Goal: Task Accomplishment & Management: Complete application form

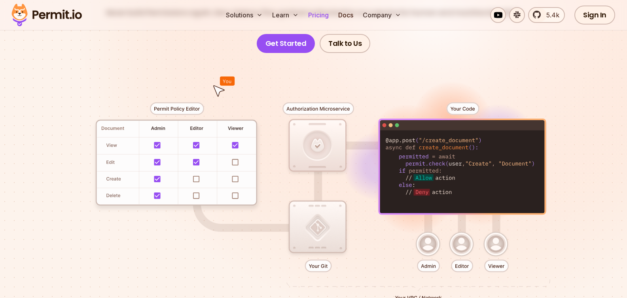
click at [324, 15] on link "Pricing" at bounding box center [318, 15] width 27 height 16
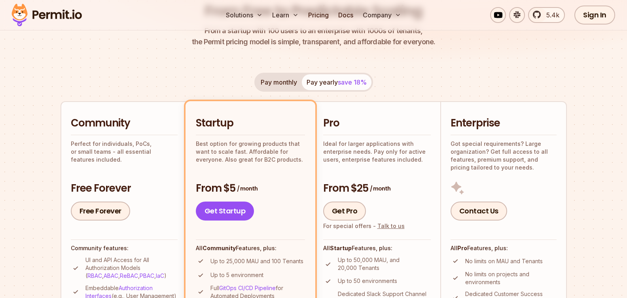
scroll to position [161, 0]
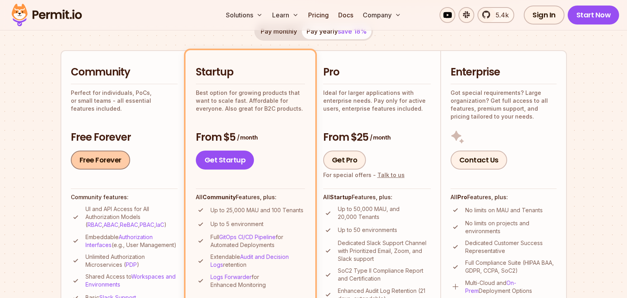
click at [96, 156] on link "Free Forever" at bounding box center [100, 160] width 59 height 19
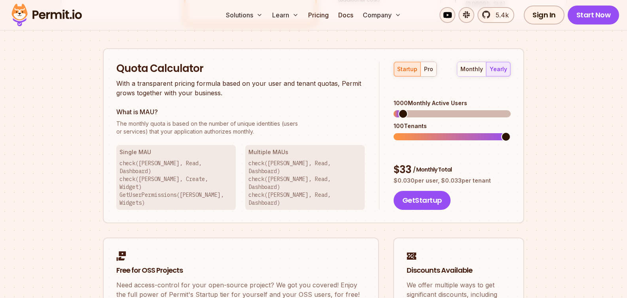
scroll to position [646, 0]
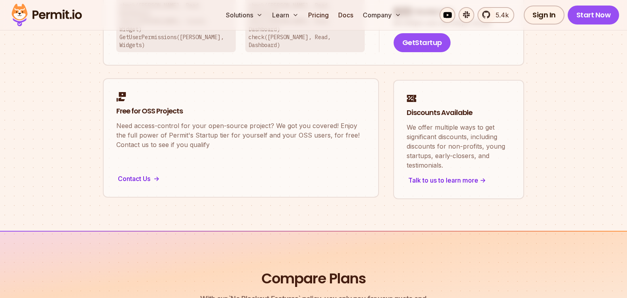
click at [297, 121] on p "Need access-control for your open-source project? We got you covered! Enjoy the…" at bounding box center [240, 135] width 249 height 28
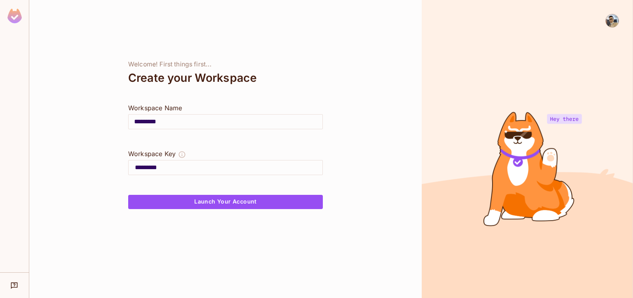
click at [195, 119] on input "*********" at bounding box center [226, 122] width 194 height 22
click at [231, 200] on button "Launch Your Account" at bounding box center [225, 202] width 195 height 14
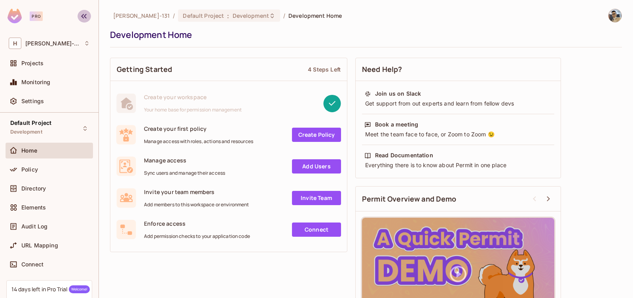
click at [90, 17] on button "button" at bounding box center [84, 16] width 13 height 13
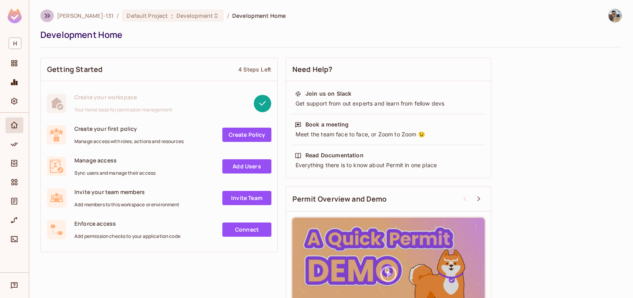
click at [49, 17] on icon "button" at bounding box center [47, 15] width 9 height 9
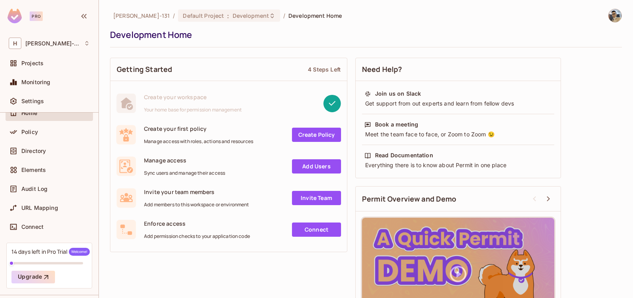
scroll to position [60, 0]
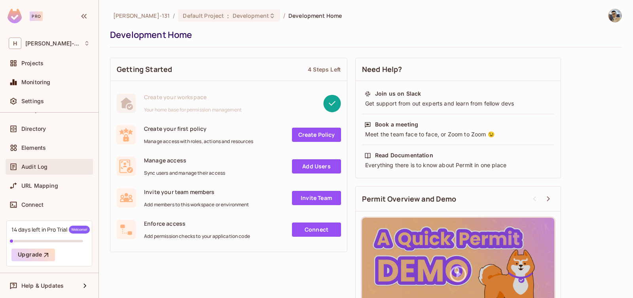
click at [48, 169] on div "Audit Log" at bounding box center [55, 167] width 68 height 6
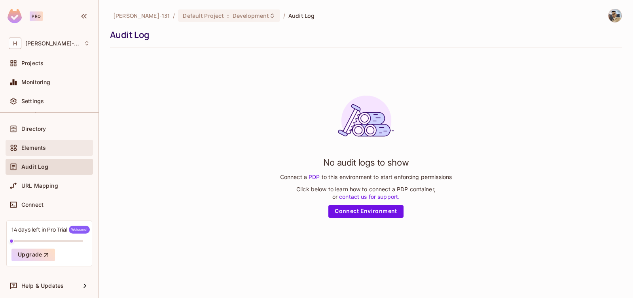
click at [36, 140] on div "Elements" at bounding box center [49, 148] width 87 height 16
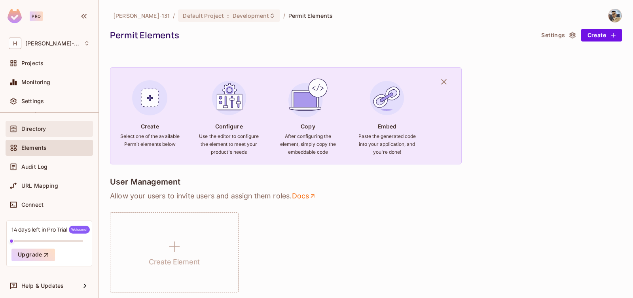
click at [47, 127] on div "Directory" at bounding box center [55, 129] width 68 height 6
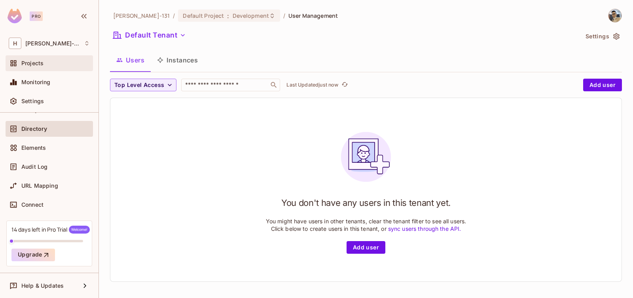
click at [35, 60] on span "Projects" at bounding box center [32, 63] width 22 height 6
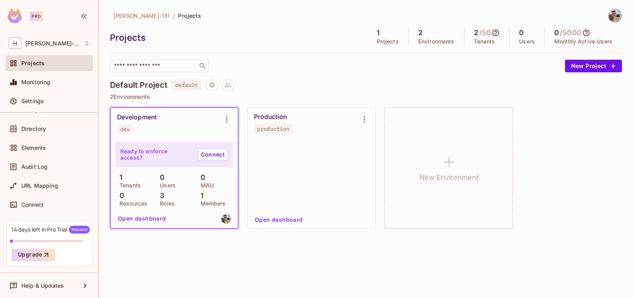
click at [155, 134] on div "Development dev" at bounding box center [174, 124] width 127 height 32
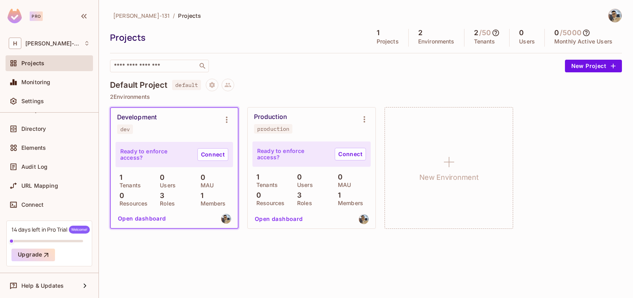
click at [166, 170] on div "Ready to enforce access? Connect 1 Tenants 0 Users 0 MAU 0 Resources 3 Roles 1 …" at bounding box center [173, 174] width 117 height 64
click at [228, 123] on icon "Environment settings" at bounding box center [226, 119] width 9 height 9
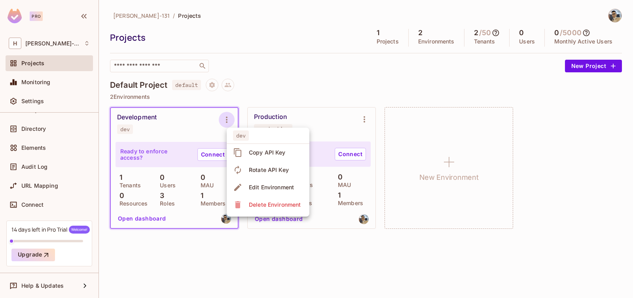
click at [213, 126] on div at bounding box center [316, 149] width 633 height 298
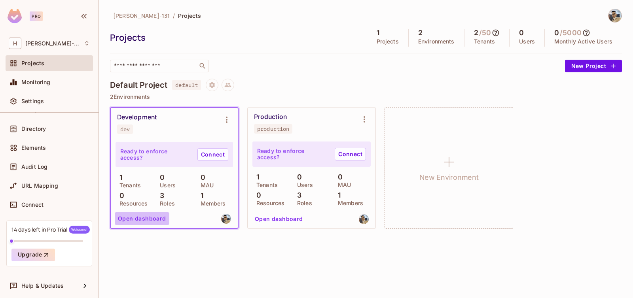
click at [154, 222] on button "Open dashboard" at bounding box center [142, 218] width 55 height 13
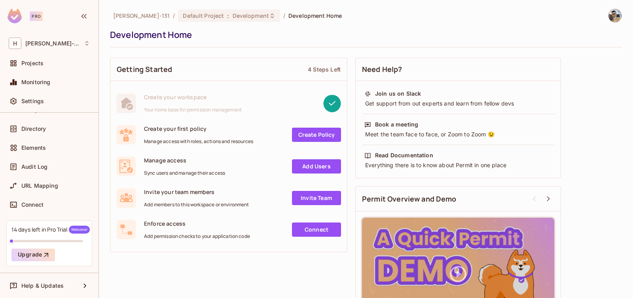
click at [316, 137] on link "Create Policy" at bounding box center [316, 135] width 49 height 14
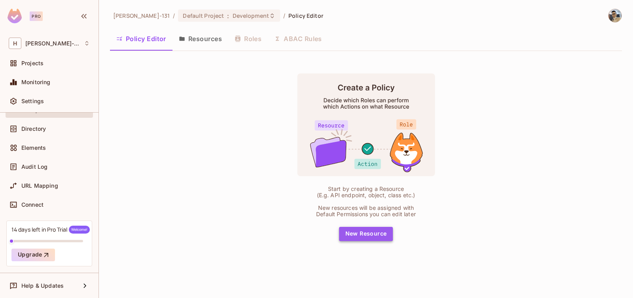
click at [358, 232] on button "New Resource" at bounding box center [366, 234] width 54 height 14
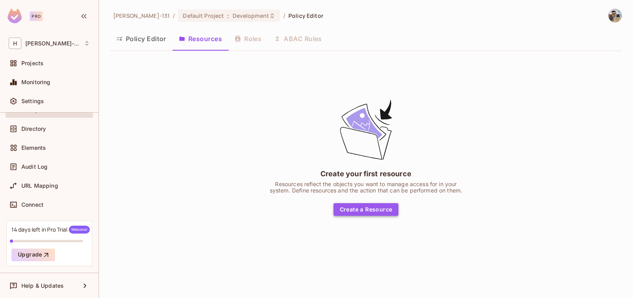
click at [360, 211] on button "Create a Resource" at bounding box center [365, 209] width 65 height 13
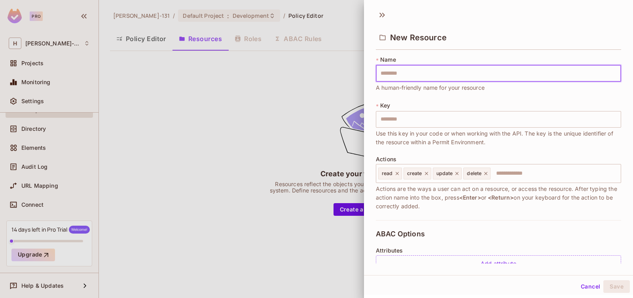
click at [424, 73] on input "text" at bounding box center [498, 73] width 245 height 17
type input "*"
type input "**"
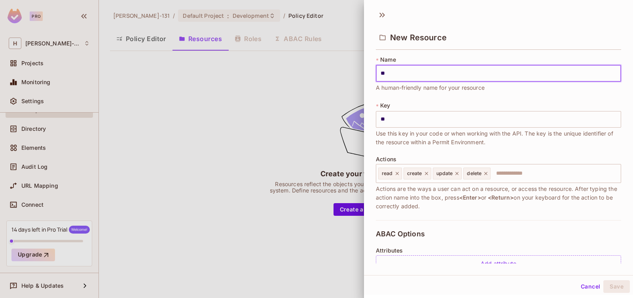
type input "***"
type input "**"
type input "*"
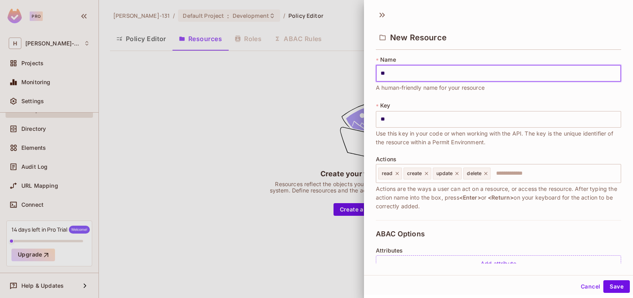
type input "*"
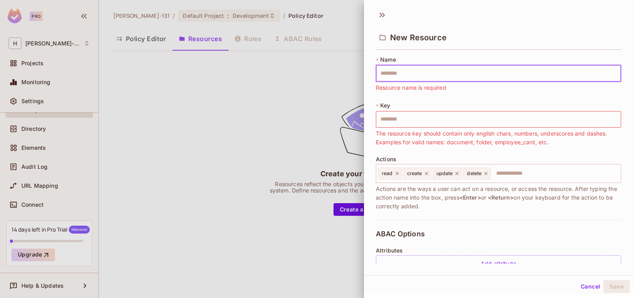
type input "*"
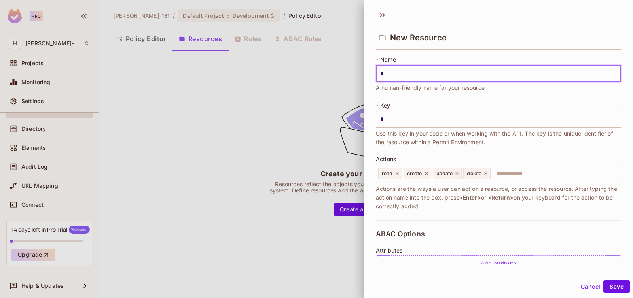
type input "**"
type input "*"
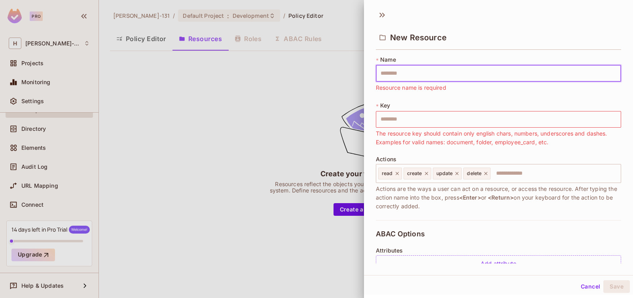
type input "*"
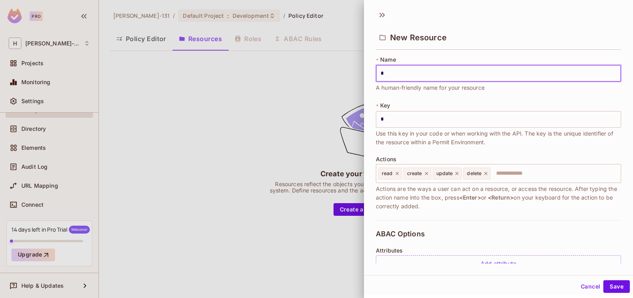
type input "**"
type input "***"
type input "****"
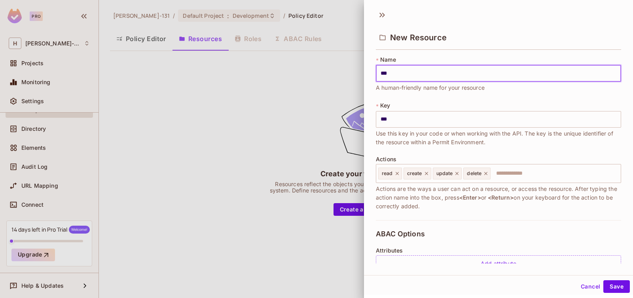
type input "****"
type input "*****"
type input "******"
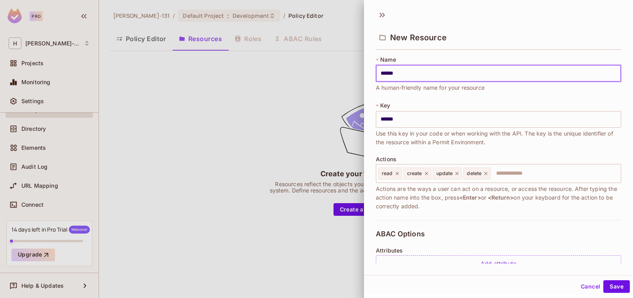
type input "*******"
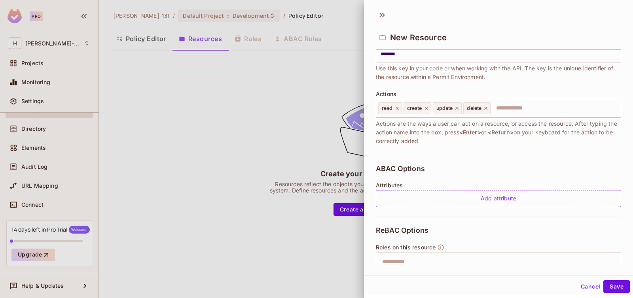
scroll to position [75, 0]
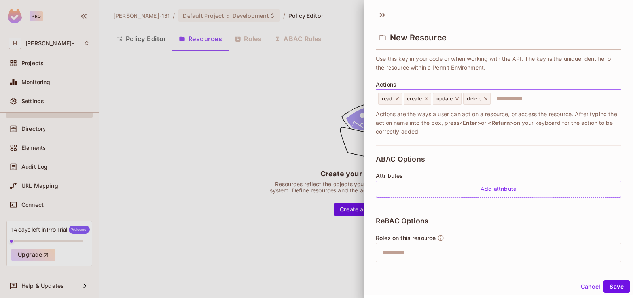
type input "*******"
click at [532, 101] on input "text" at bounding box center [554, 99] width 126 height 16
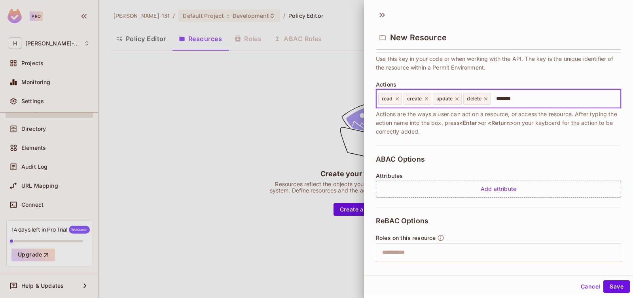
type input "********"
type input "**********"
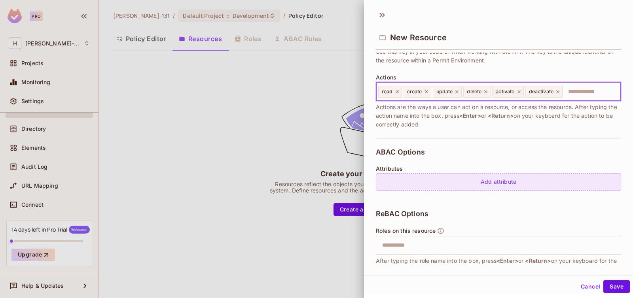
scroll to position [91, 0]
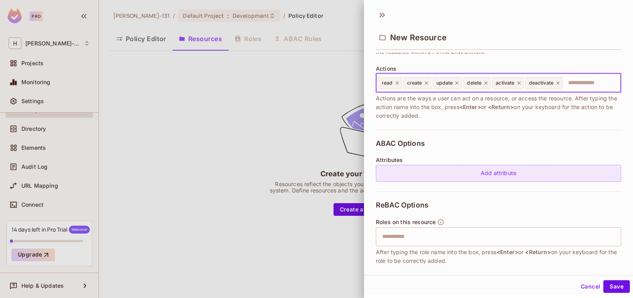
click at [500, 172] on div "Add attribute" at bounding box center [498, 173] width 245 height 17
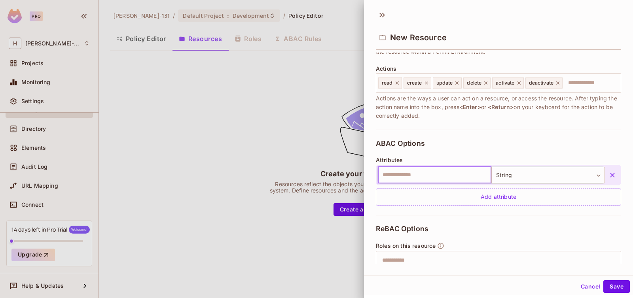
click at [431, 175] on input "text" at bounding box center [435, 175] width 114 height 17
type input "*******"
click at [603, 280] on button "Save" at bounding box center [616, 286] width 27 height 13
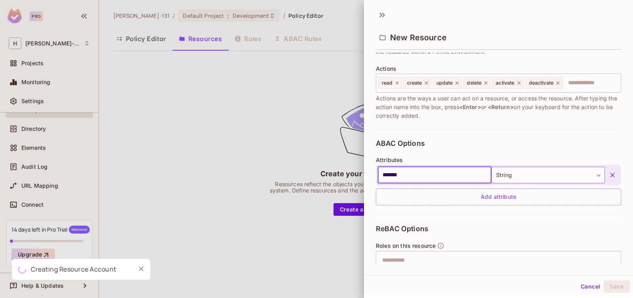
click at [526, 172] on body "Pro H Hoang-131 Projects Monitoring Settings Default Project Development Home P…" at bounding box center [316, 149] width 633 height 298
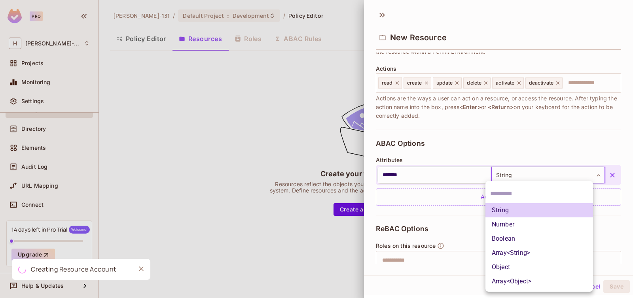
click at [484, 144] on div at bounding box center [316, 149] width 633 height 298
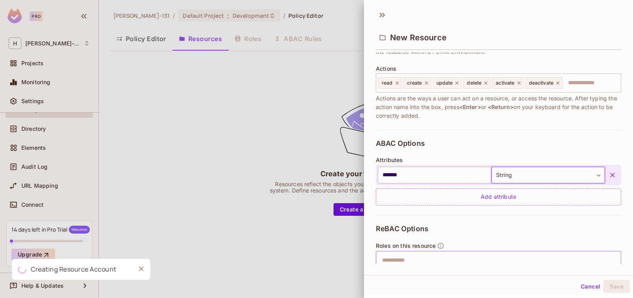
scroll to position [162, 0]
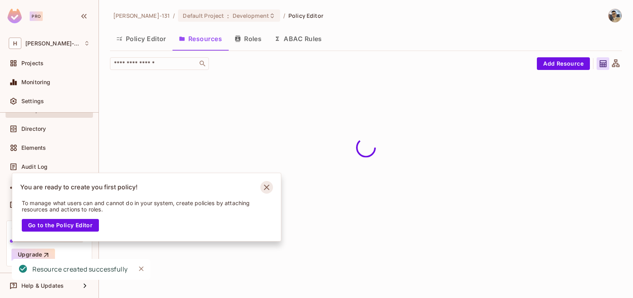
click at [266, 187] on icon "Notifications Alt+T" at bounding box center [267, 188] width 6 height 6
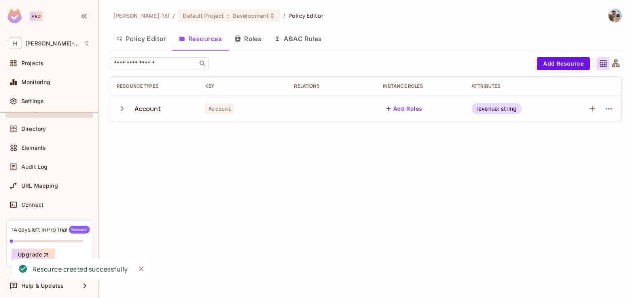
click at [158, 107] on div "Account" at bounding box center [147, 108] width 27 height 9
click at [614, 110] on button "button" at bounding box center [608, 108] width 13 height 13
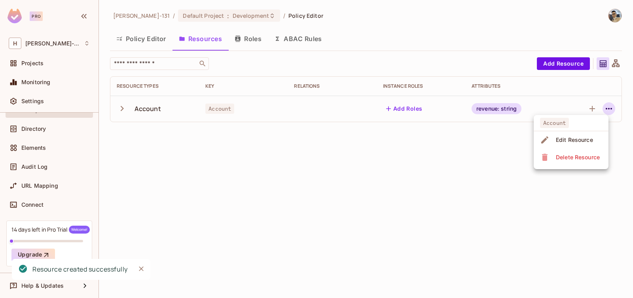
click at [568, 138] on div "Edit Resource" at bounding box center [574, 140] width 37 height 8
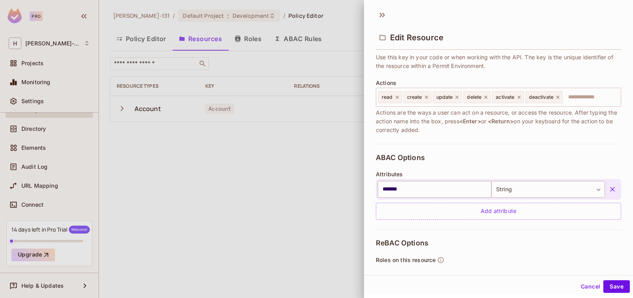
scroll to position [161, 0]
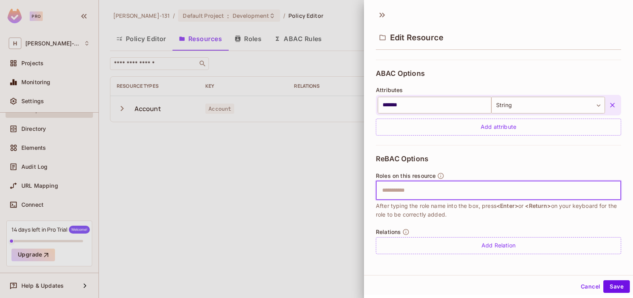
click at [403, 194] on input "text" at bounding box center [497, 191] width 240 height 16
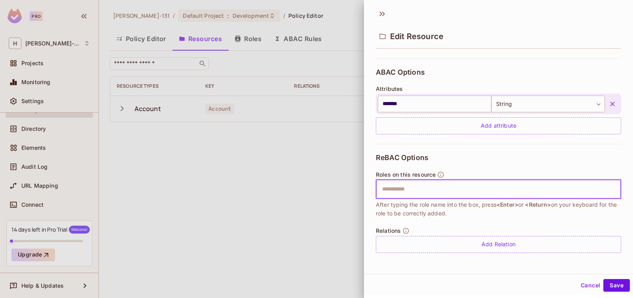
click at [582, 284] on button "Cancel" at bounding box center [590, 285] width 26 height 13
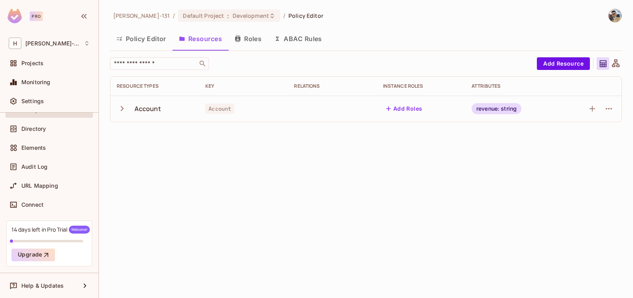
click at [130, 109] on button "button" at bounding box center [124, 108] width 14 height 17
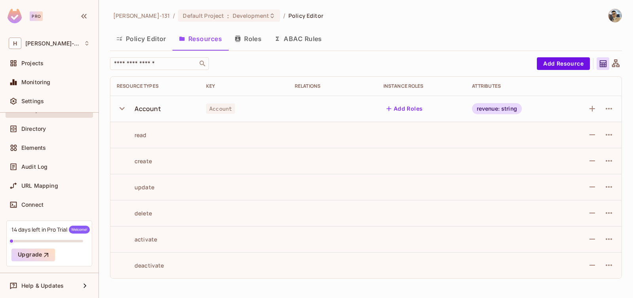
click at [129, 108] on button "button" at bounding box center [124, 108] width 14 height 17
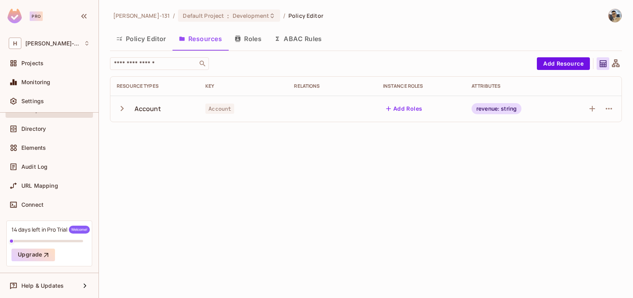
click at [129, 108] on button "button" at bounding box center [124, 108] width 14 height 17
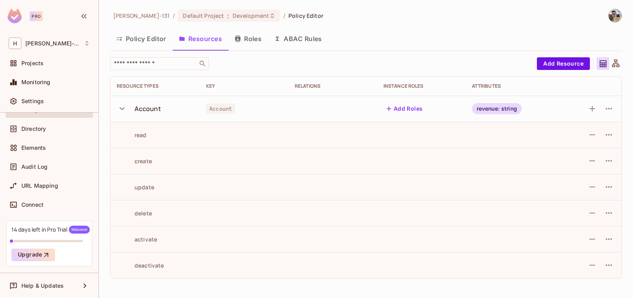
click at [406, 109] on button "Add Roles" at bounding box center [404, 108] width 43 height 13
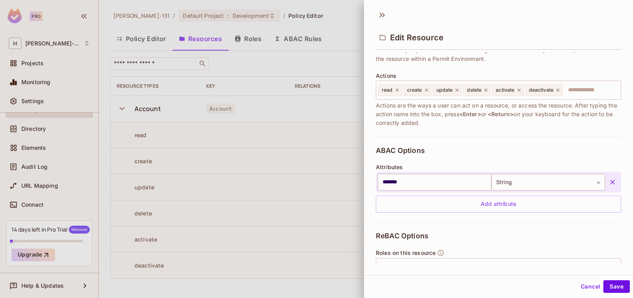
scroll to position [161, 0]
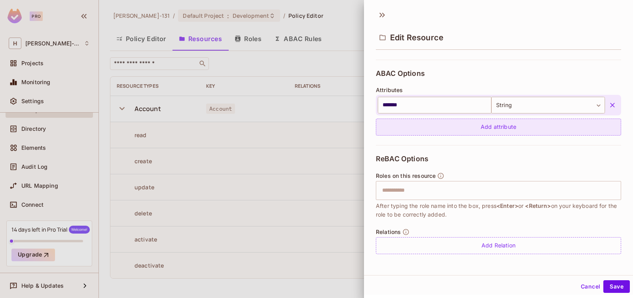
click at [488, 127] on div "Add attribute" at bounding box center [498, 127] width 245 height 17
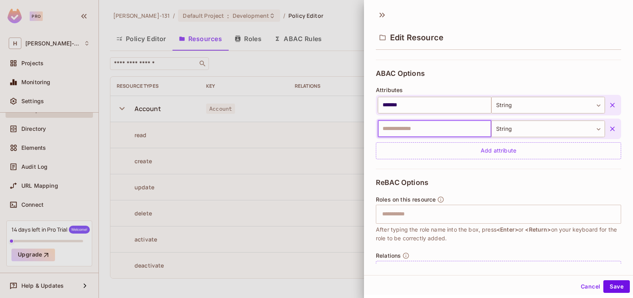
click at [440, 131] on input "text" at bounding box center [435, 129] width 114 height 17
type input "**********"
click at [485, 182] on div "ReBAC Options Roles on this resource ​ After typing the role name into the box,…" at bounding box center [498, 228] width 245 height 119
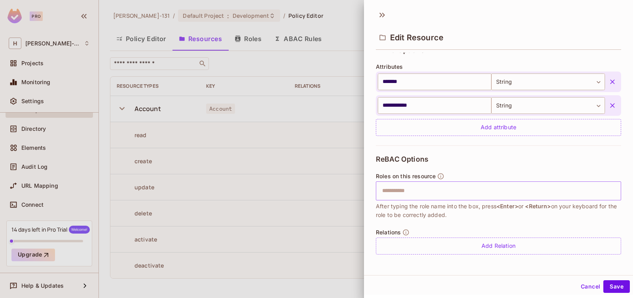
scroll to position [184, 0]
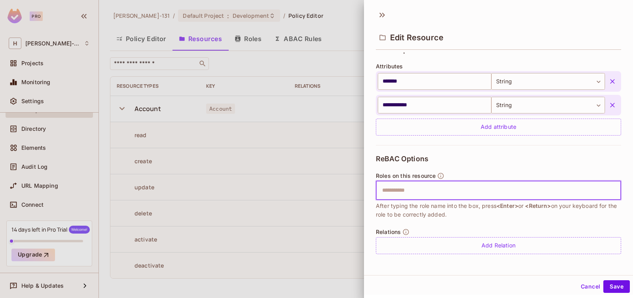
click at [416, 193] on input "text" at bounding box center [497, 191] width 240 height 16
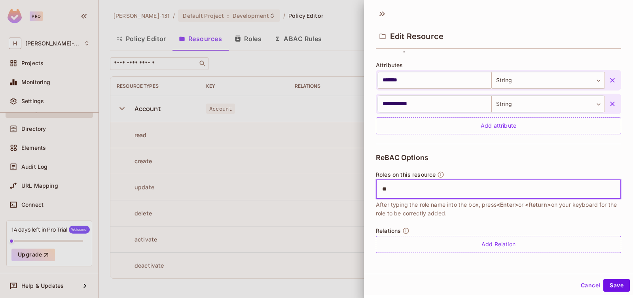
type input "*"
type input "**********"
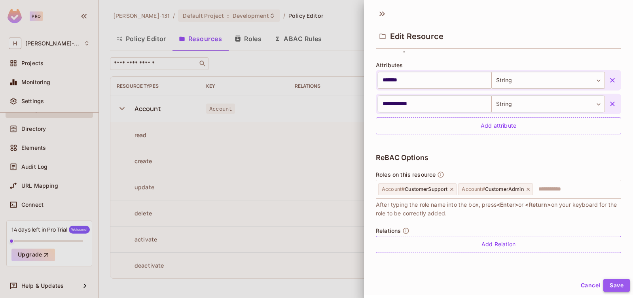
click at [605, 280] on button "Save" at bounding box center [616, 285] width 27 height 13
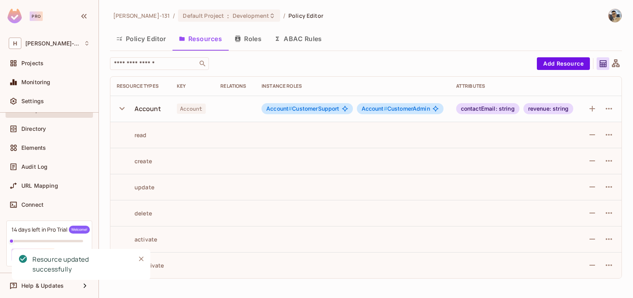
click at [241, 37] on button "Roles" at bounding box center [248, 39] width 40 height 20
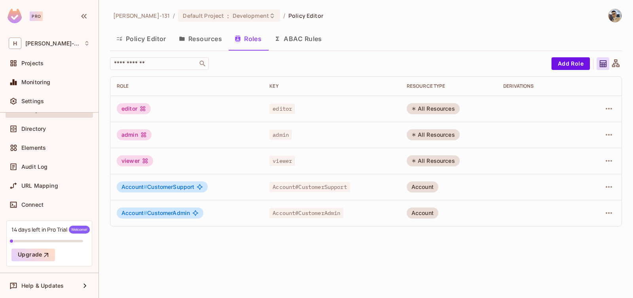
click at [317, 40] on button "ABAC Rules" at bounding box center [298, 39] width 61 height 20
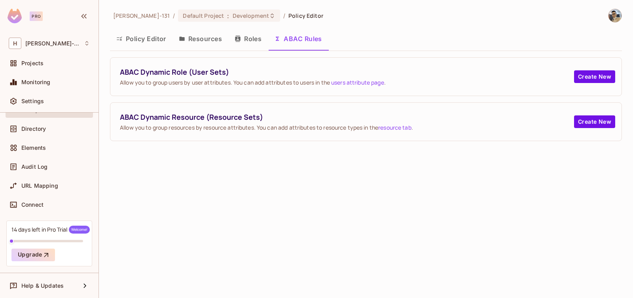
click at [246, 39] on button "Roles" at bounding box center [248, 39] width 40 height 20
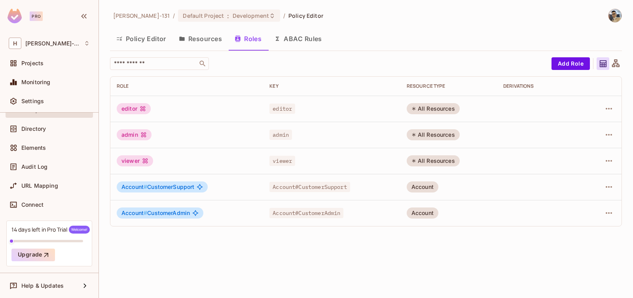
click at [347, 191] on span "Account#CustomerSupport" at bounding box center [309, 187] width 80 height 10
click at [608, 190] on icon "button" at bounding box center [608, 186] width 9 height 9
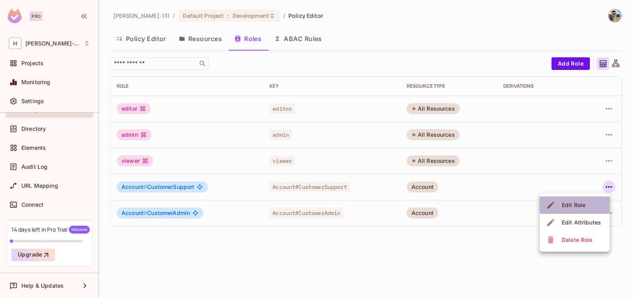
click at [574, 205] on div "Edit Role" at bounding box center [574, 205] width 24 height 8
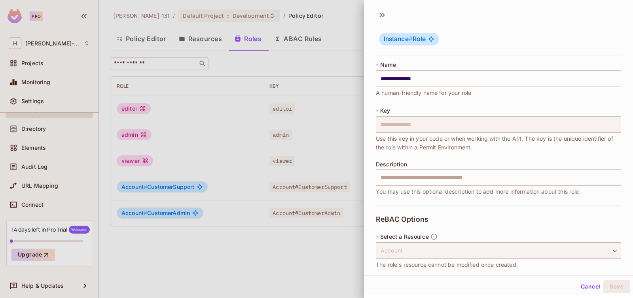
scroll to position [76, 0]
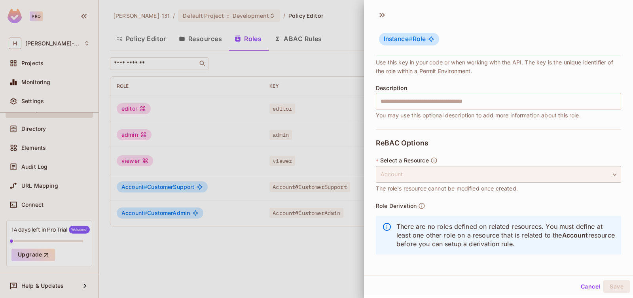
click at [566, 284] on div "Cancel Save" at bounding box center [498, 286] width 269 height 19
click at [577, 284] on button "Cancel" at bounding box center [590, 286] width 26 height 13
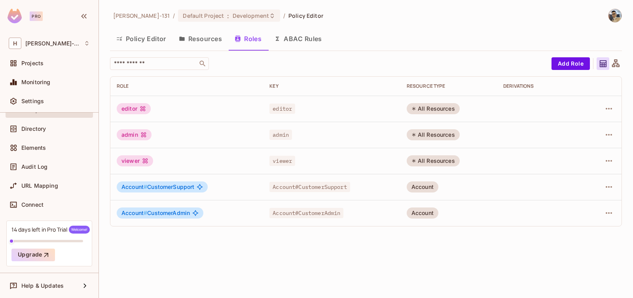
click at [607, 206] on td at bounding box center [602, 213] width 37 height 26
click at [610, 215] on icon "button" at bounding box center [608, 212] width 9 height 9
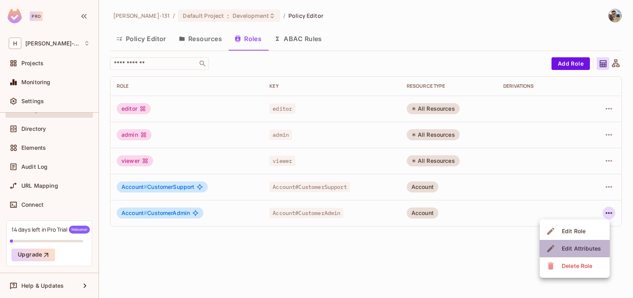
click at [585, 248] on div "Edit Attributes" at bounding box center [581, 249] width 39 height 8
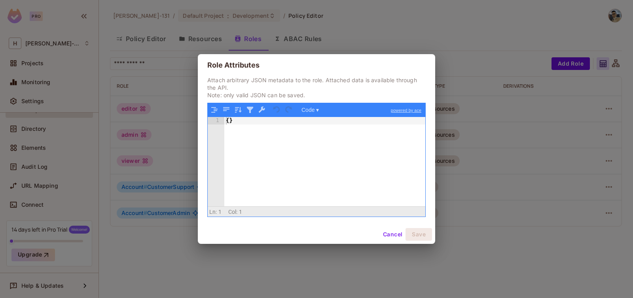
click at [389, 236] on button "Cancel" at bounding box center [393, 234] width 26 height 13
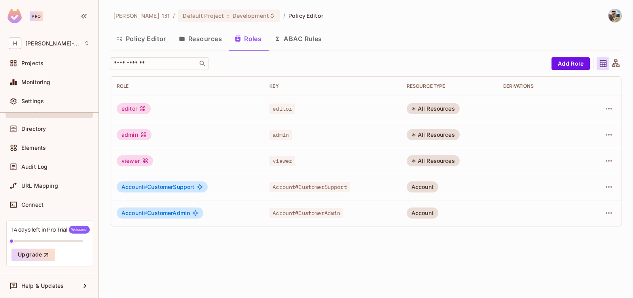
click at [212, 40] on button "Resources" at bounding box center [200, 39] width 56 height 20
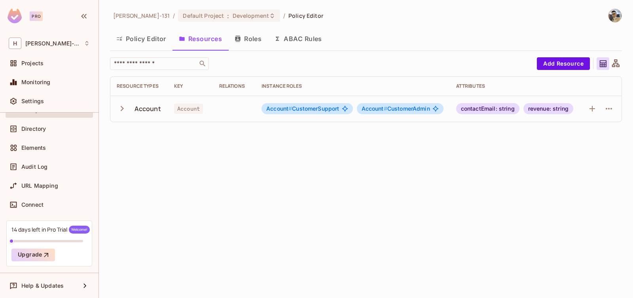
click at [295, 39] on button "ABAC Rules" at bounding box center [298, 39] width 61 height 20
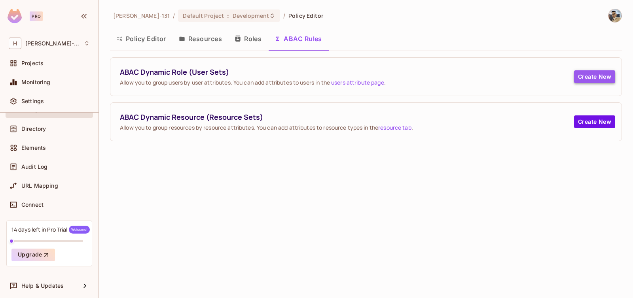
click at [586, 78] on button "Create New" at bounding box center [594, 76] width 41 height 13
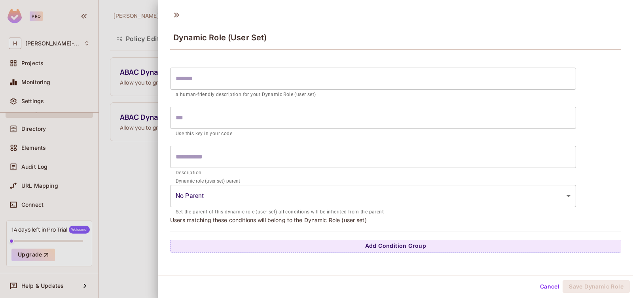
scroll to position [1, 0]
click at [541, 287] on button "Cancel" at bounding box center [550, 285] width 26 height 13
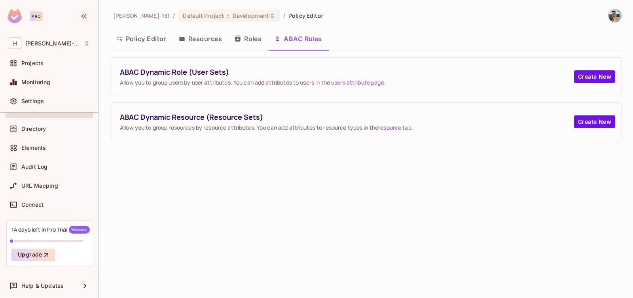
scroll to position [0, 0]
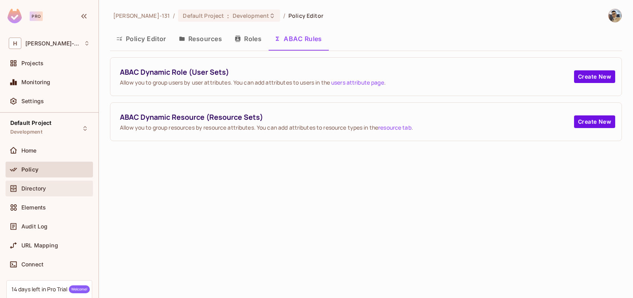
click at [45, 191] on span "Directory" at bounding box center [33, 189] width 25 height 6
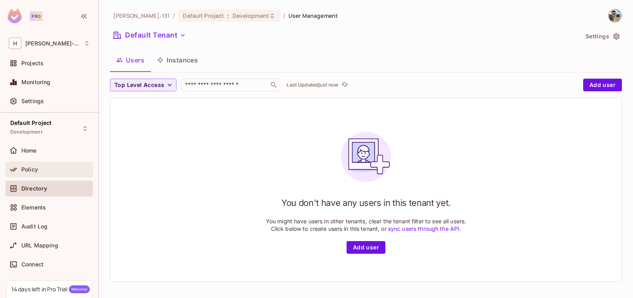
click at [36, 164] on div "Policy" at bounding box center [49, 170] width 87 height 16
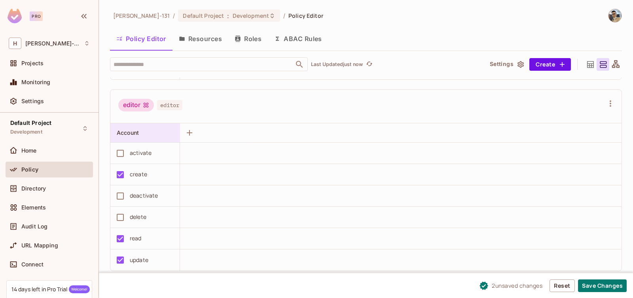
scroll to position [175, 0]
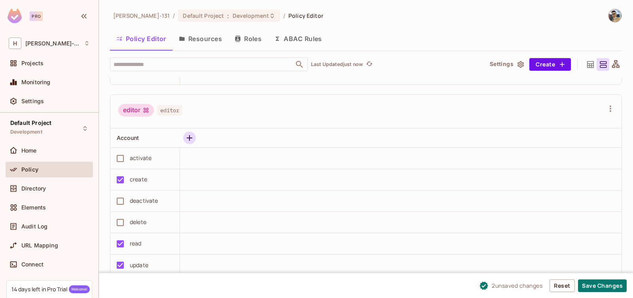
click at [187, 143] on button "button" at bounding box center [189, 138] width 13 height 13
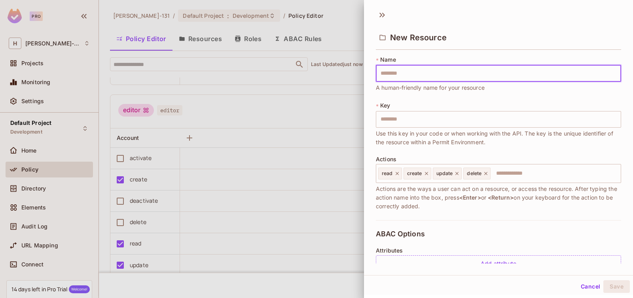
click at [276, 209] on div at bounding box center [316, 149] width 633 height 298
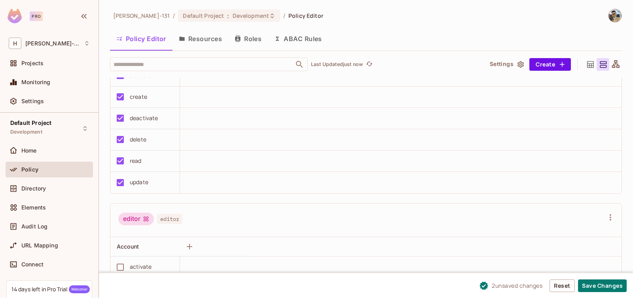
scroll to position [0, 0]
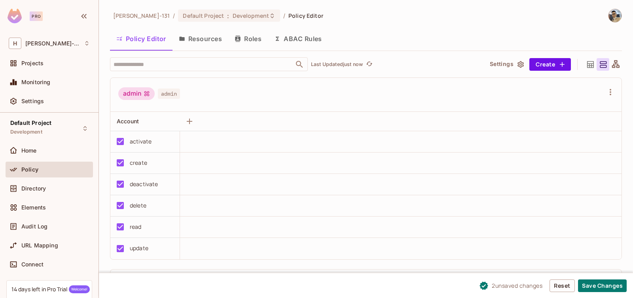
click at [133, 93] on div "admin" at bounding box center [136, 93] width 36 height 13
click at [163, 95] on span "admin" at bounding box center [169, 94] width 22 height 10
click at [192, 122] on icon "button" at bounding box center [189, 121] width 9 height 9
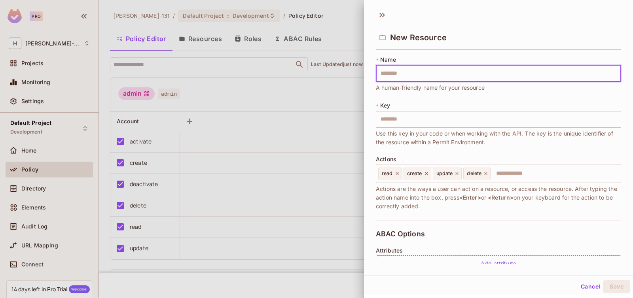
type input "*"
type input "**"
type input "***"
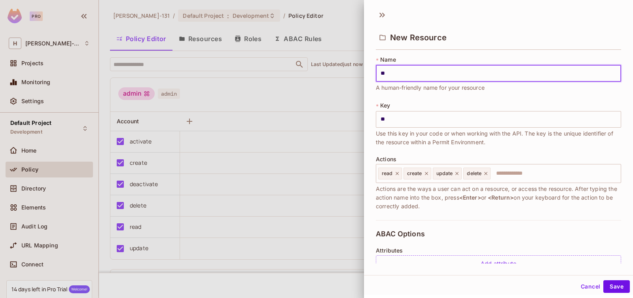
type input "***"
type input "*****"
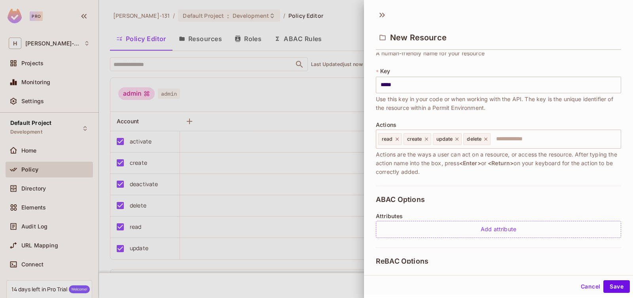
scroll to position [46, 0]
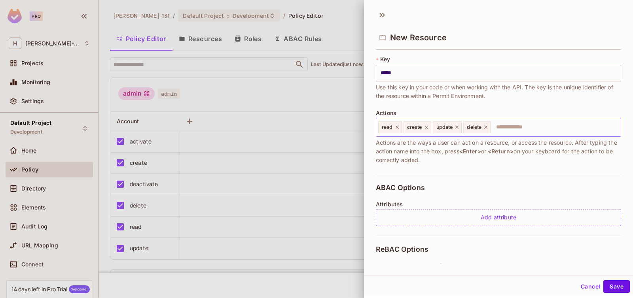
type input "*****"
click at [517, 123] on input "text" at bounding box center [554, 127] width 126 height 16
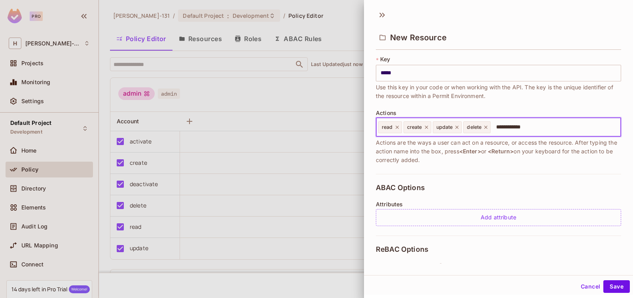
type input "**********"
click at [604, 286] on button "Save" at bounding box center [616, 286] width 27 height 13
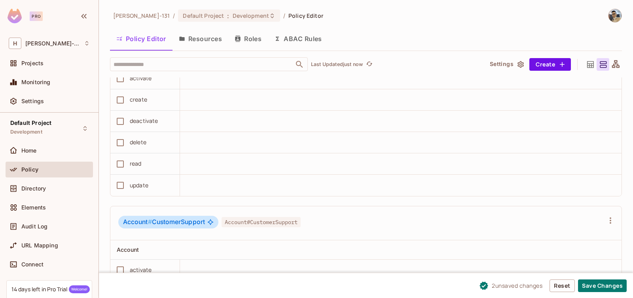
scroll to position [659, 0]
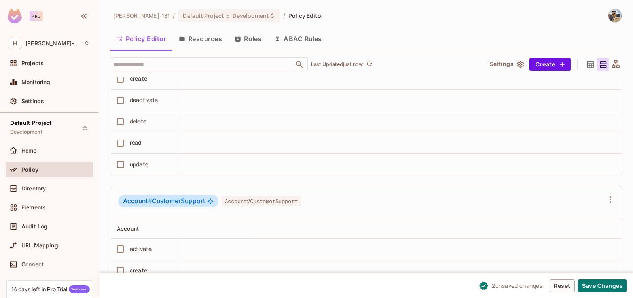
click at [585, 63] on icon at bounding box center [590, 65] width 10 height 10
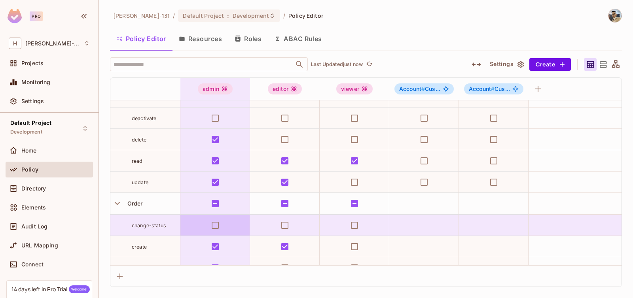
scroll to position [0, 0]
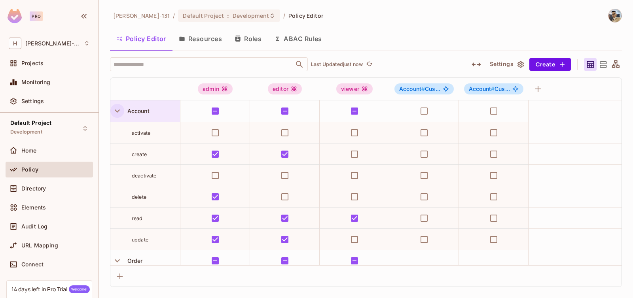
click at [117, 112] on icon "button" at bounding box center [117, 111] width 11 height 11
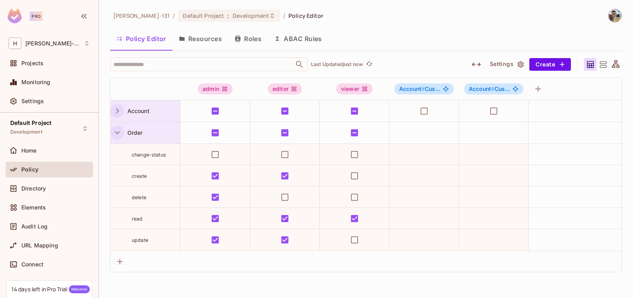
click at [115, 136] on icon "button" at bounding box center [117, 132] width 11 height 11
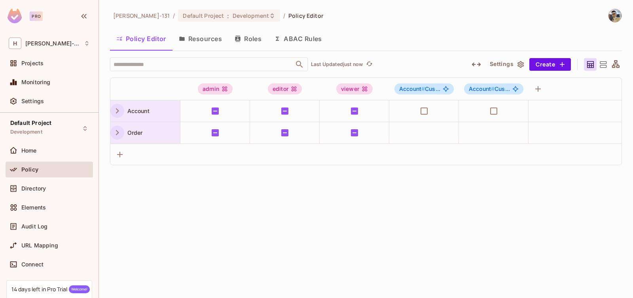
click at [117, 136] on icon "button" at bounding box center [117, 132] width 11 height 11
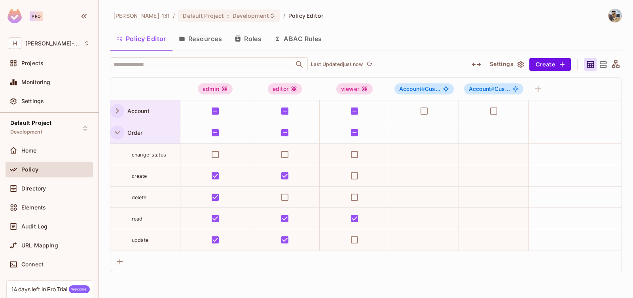
click at [619, 64] on icon at bounding box center [616, 65] width 10 height 10
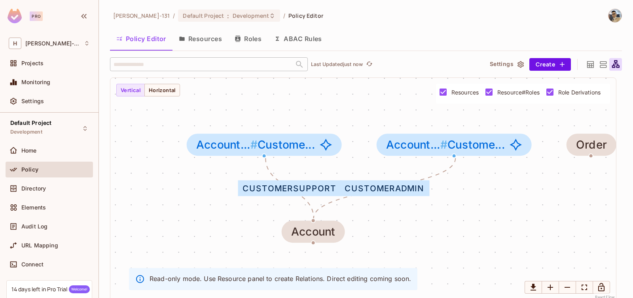
drag, startPoint x: 419, startPoint y: 227, endPoint x: 434, endPoint y: 164, distance: 64.4
click at [434, 165] on div "CustomerSupport CustomerAdmin Account Account... # Custome... Account... # Cust…" at bounding box center [362, 189] width 505 height 223
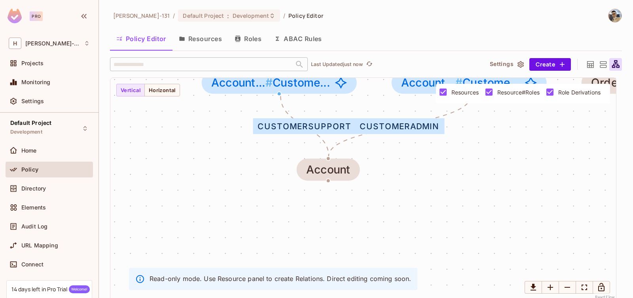
click at [611, 64] on icon at bounding box center [616, 65] width 10 height 10
click at [602, 64] on div at bounding box center [602, 64] width 13 height 13
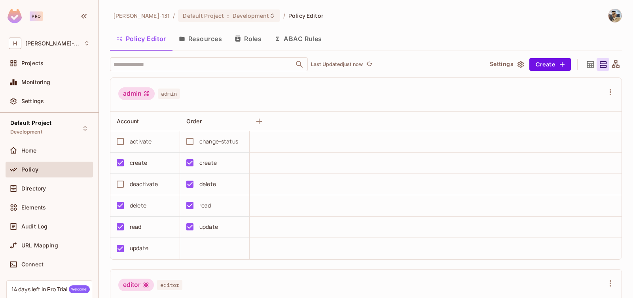
click at [587, 64] on icon at bounding box center [590, 64] width 7 height 7
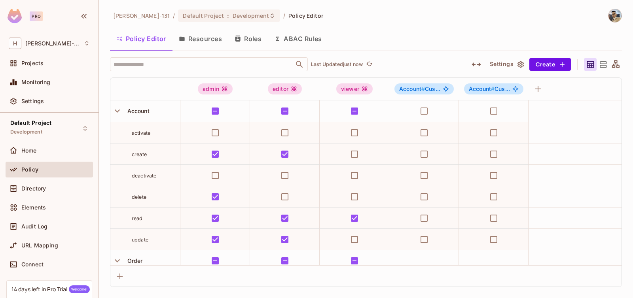
click at [500, 63] on button "Settings" at bounding box center [507, 64] width 40 height 13
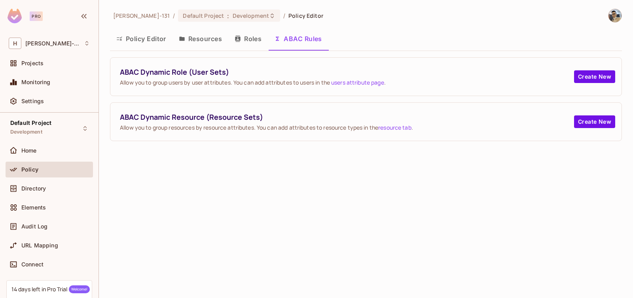
click at [257, 36] on button "Roles" at bounding box center [248, 39] width 40 height 20
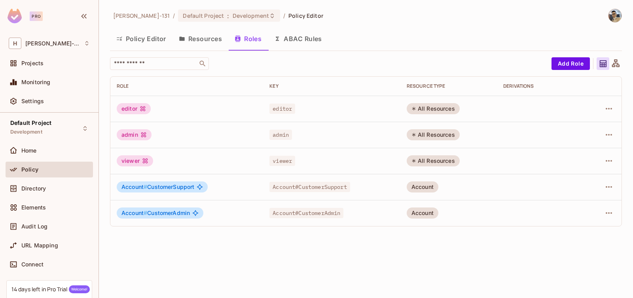
click at [314, 190] on span "Account#CustomerSupport" at bounding box center [309, 187] width 80 height 10
click at [604, 187] on icon "button" at bounding box center [608, 186] width 9 height 9
click at [568, 221] on div "Edit Attributes" at bounding box center [581, 223] width 39 height 8
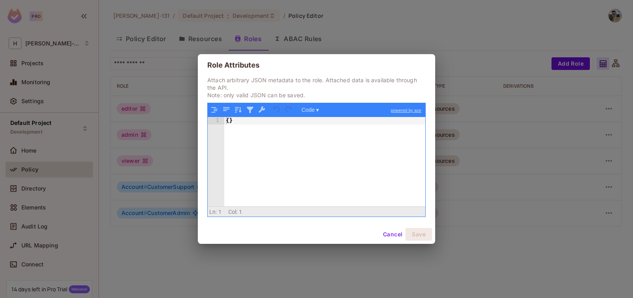
click at [287, 125] on div "{ }" at bounding box center [324, 169] width 201 height 104
click at [387, 237] on button "Cancel" at bounding box center [393, 234] width 26 height 13
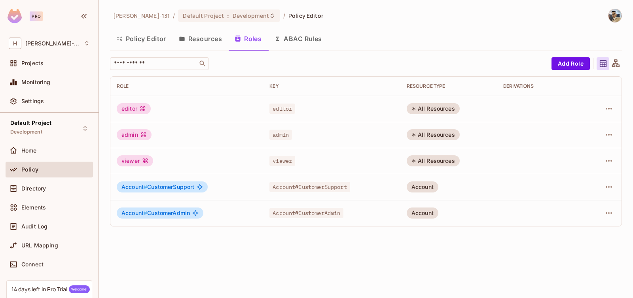
click at [602, 190] on div at bounding box center [603, 187] width 25 height 13
click at [619, 180] on td at bounding box center [602, 187] width 37 height 26
click at [611, 180] on td at bounding box center [602, 187] width 37 height 26
click at [610, 184] on icon "button" at bounding box center [608, 186] width 9 height 9
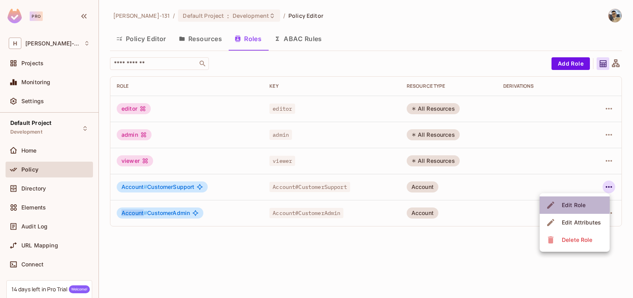
click at [578, 207] on div "Edit Role" at bounding box center [574, 205] width 24 height 8
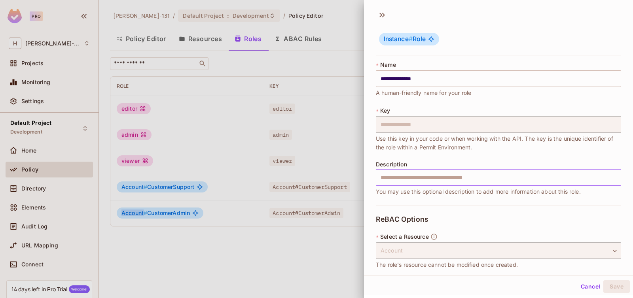
scroll to position [76, 0]
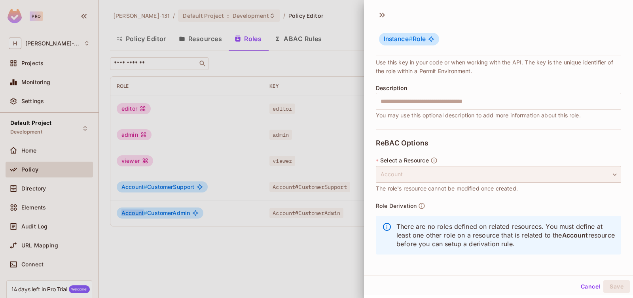
click at [426, 174] on div "Account" at bounding box center [498, 174] width 245 height 17
click at [425, 178] on div "Account" at bounding box center [498, 174] width 245 height 17
click at [577, 289] on button "Cancel" at bounding box center [590, 286] width 26 height 13
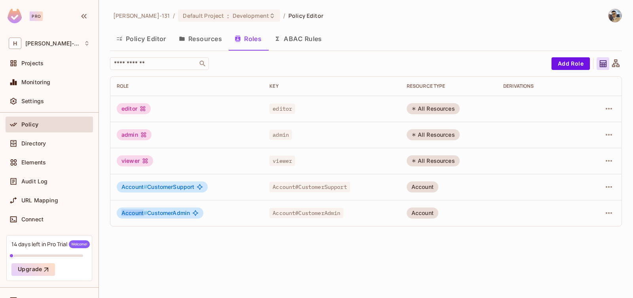
scroll to position [60, 0]
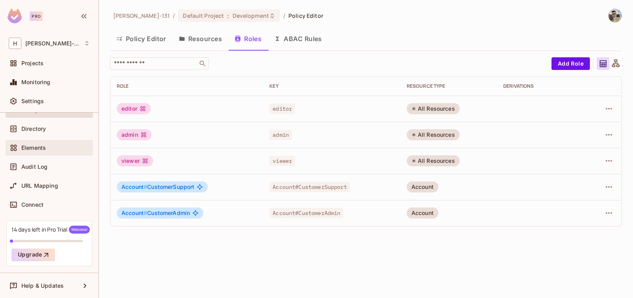
click at [42, 156] on div "Elements" at bounding box center [49, 149] width 87 height 19
click at [54, 145] on div "Elements" at bounding box center [55, 148] width 68 height 6
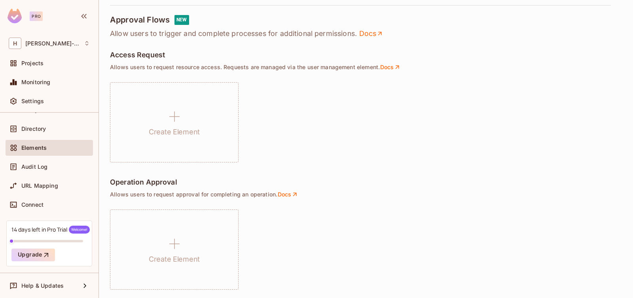
scroll to position [583, 0]
